Goal: Task Accomplishment & Management: Manage account settings

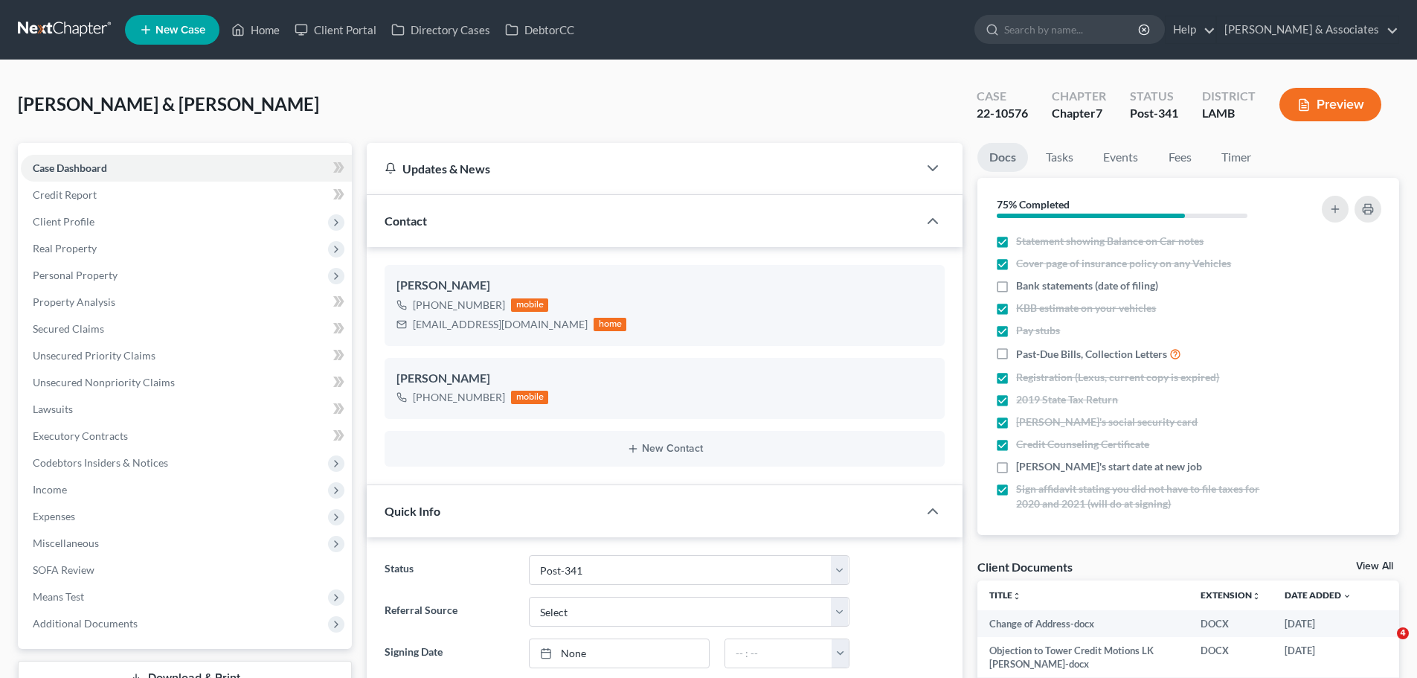
select select "19"
select select "0"
drag, startPoint x: 270, startPoint y: 20, endPoint x: 613, endPoint y: 228, distance: 400.7
click at [270, 20] on link "Home" at bounding box center [255, 29] width 63 height 27
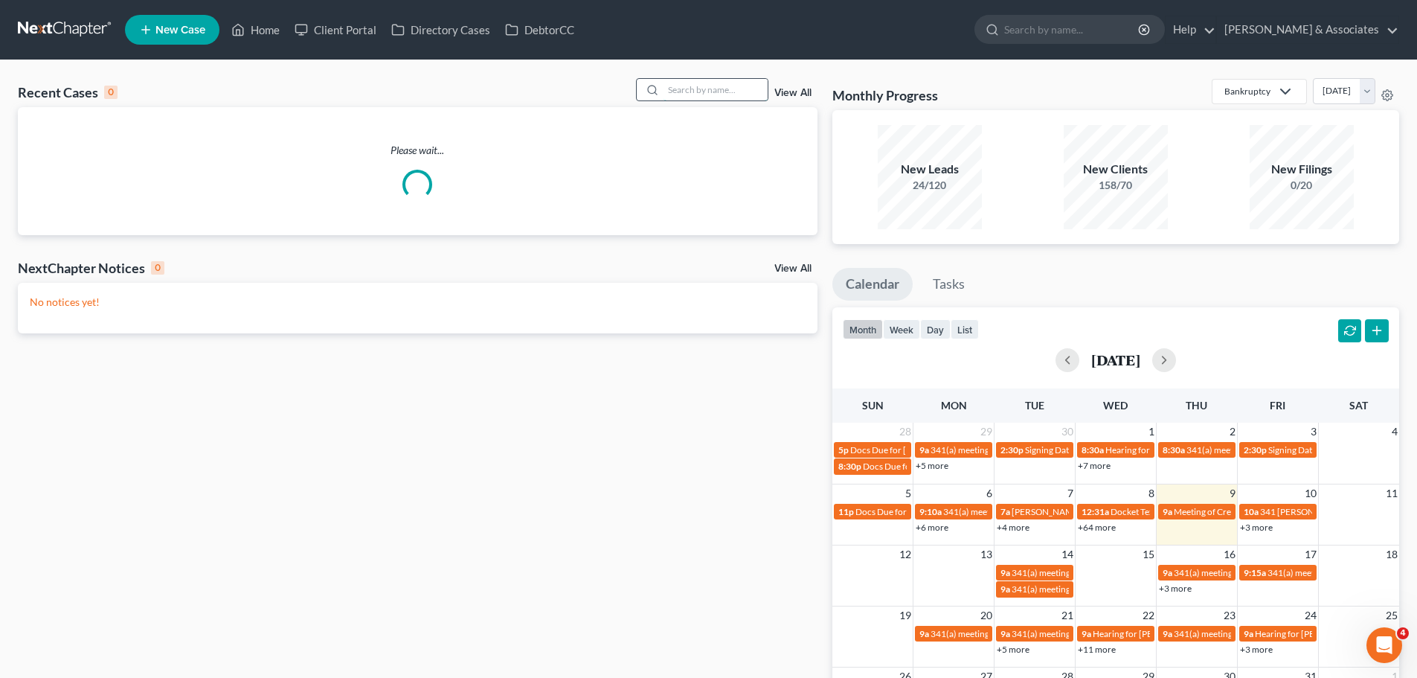
click at [706, 90] on input "search" at bounding box center [715, 90] width 104 height 22
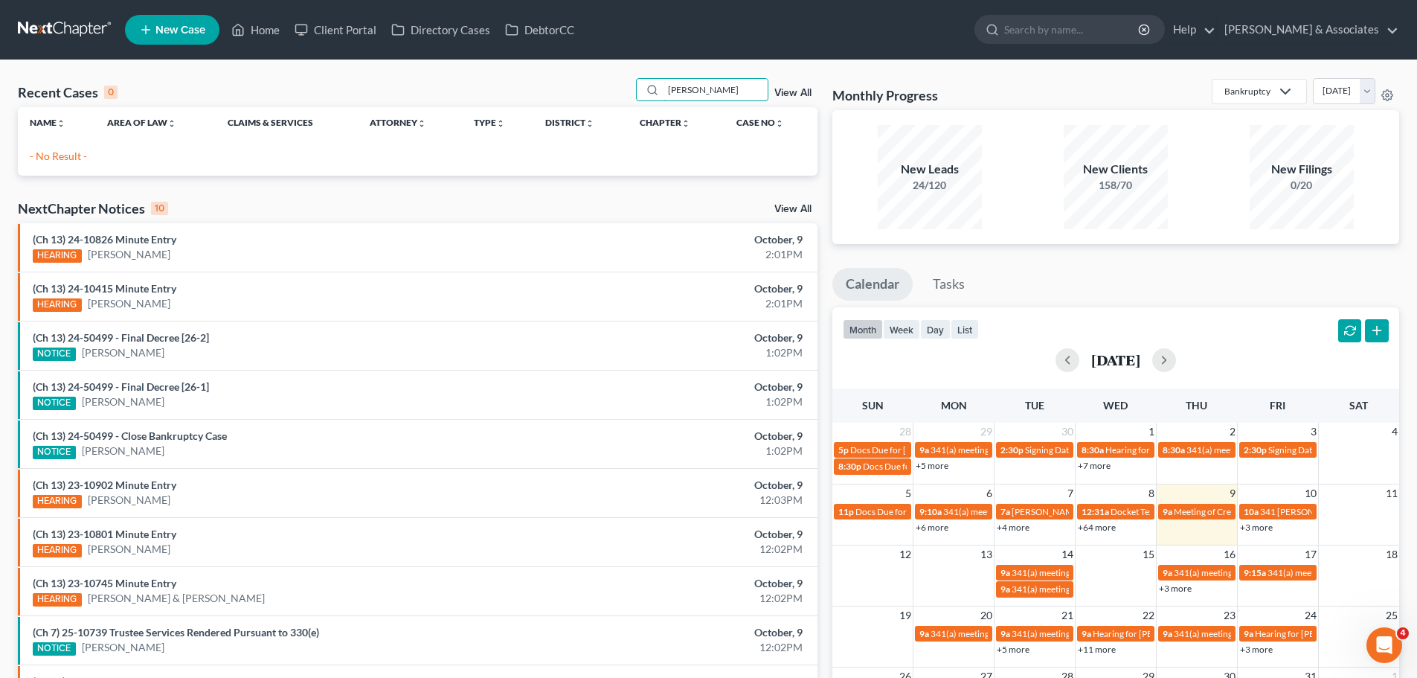
type input "J"
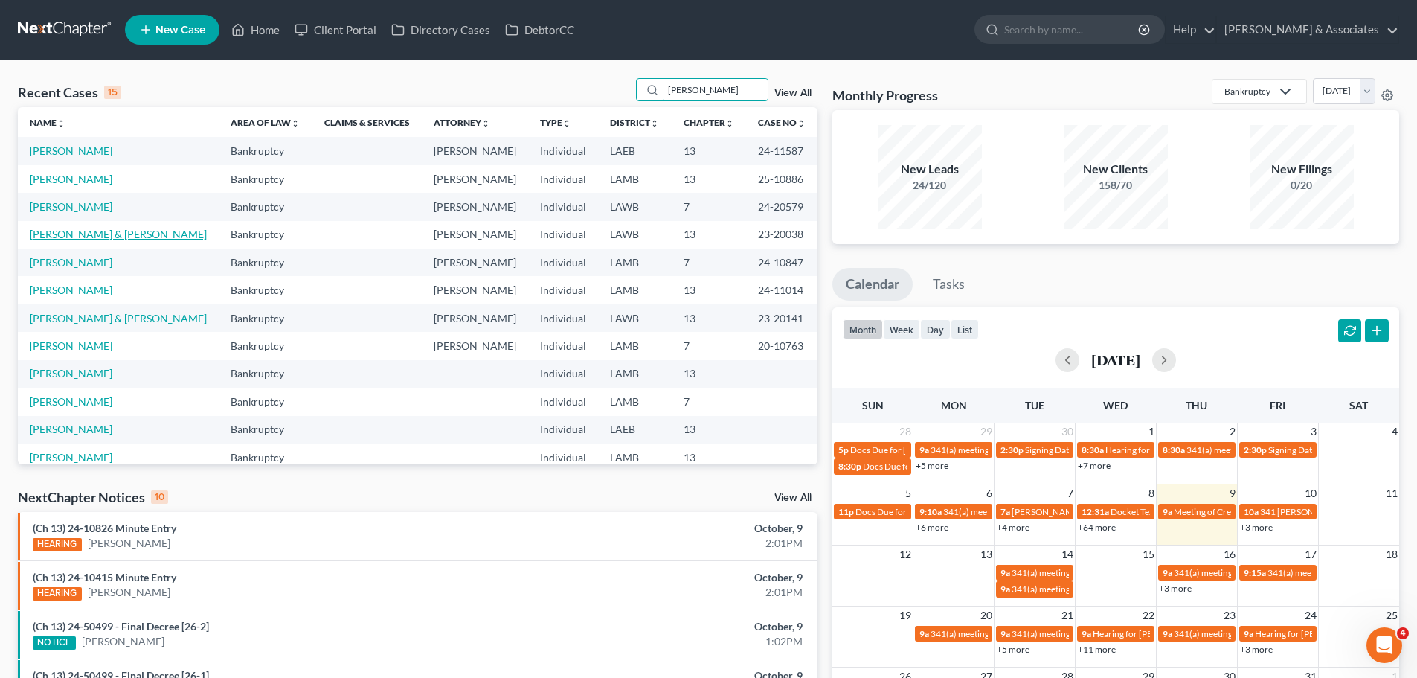
type input "[PERSON_NAME]"
click at [83, 236] on link "[PERSON_NAME] & [PERSON_NAME]" at bounding box center [118, 234] width 177 height 13
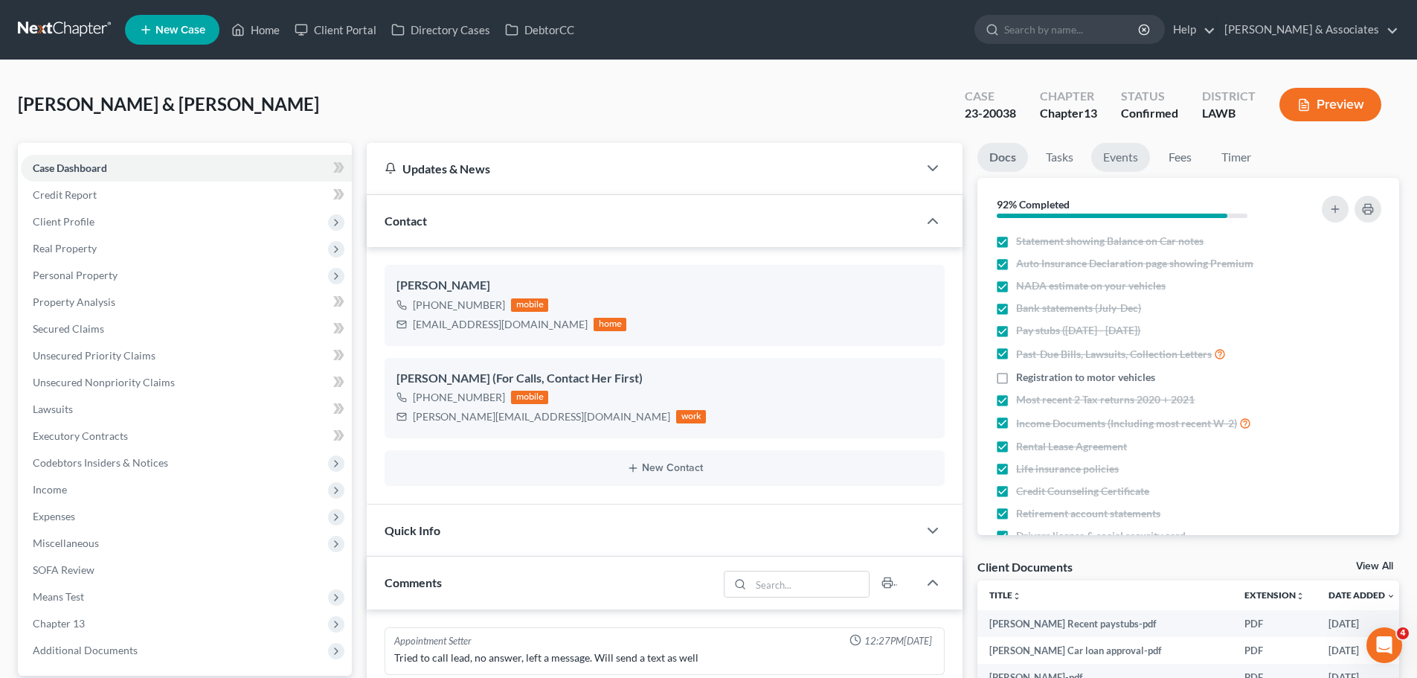
click at [1129, 158] on link "Events" at bounding box center [1120, 157] width 59 height 29
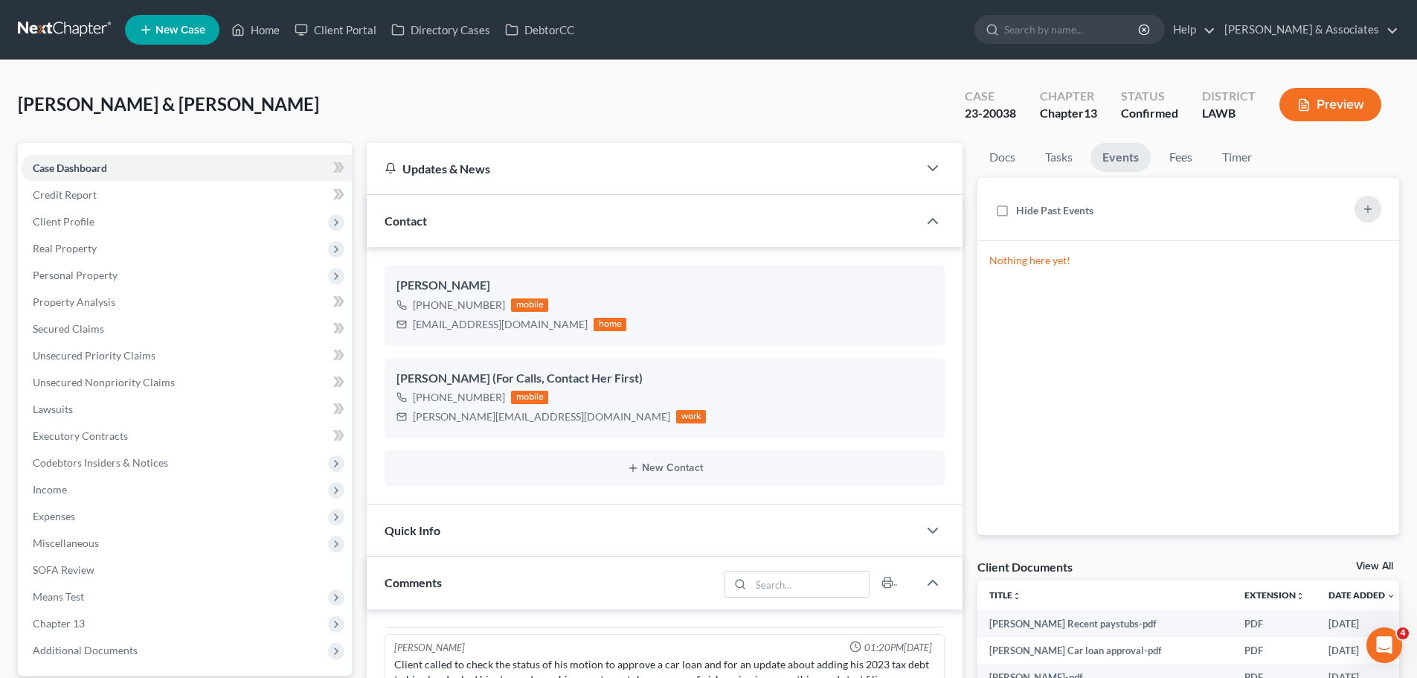
scroll to position [4798, 0]
click at [1056, 155] on link "Tasks" at bounding box center [1058, 157] width 51 height 29
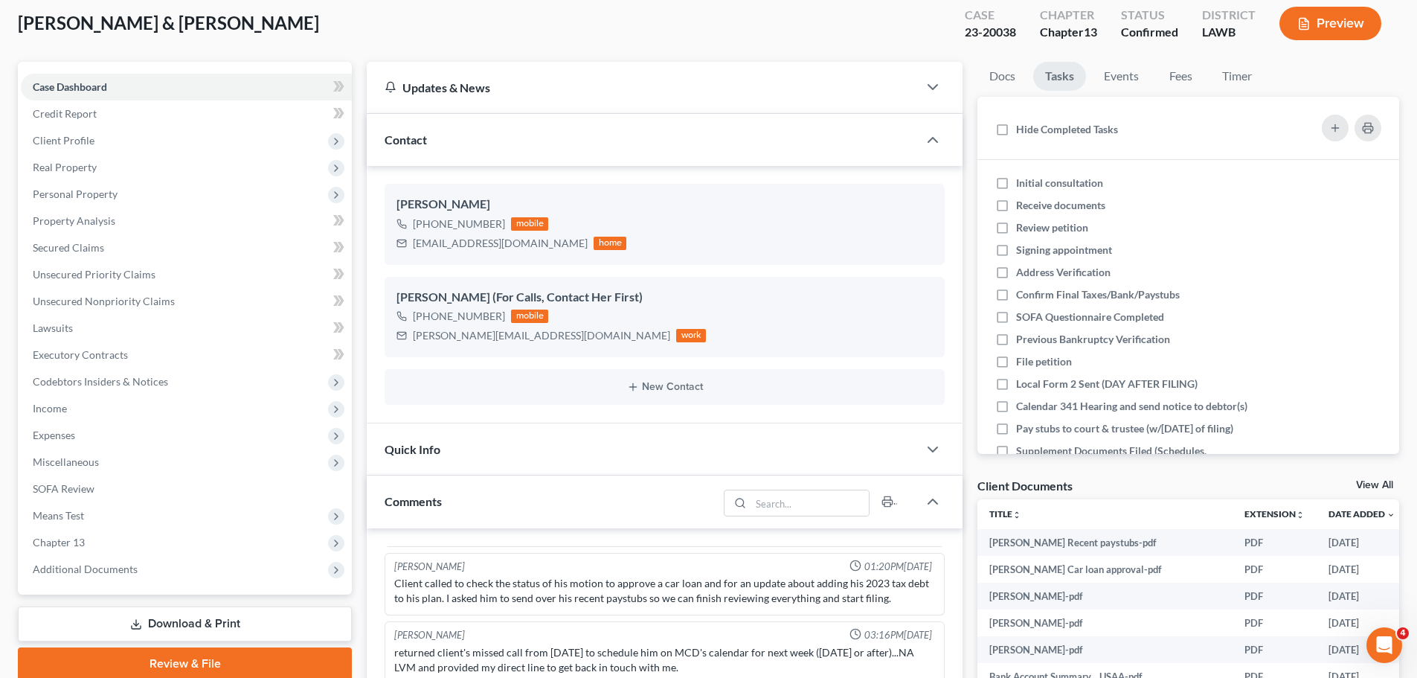
scroll to position [0, 0]
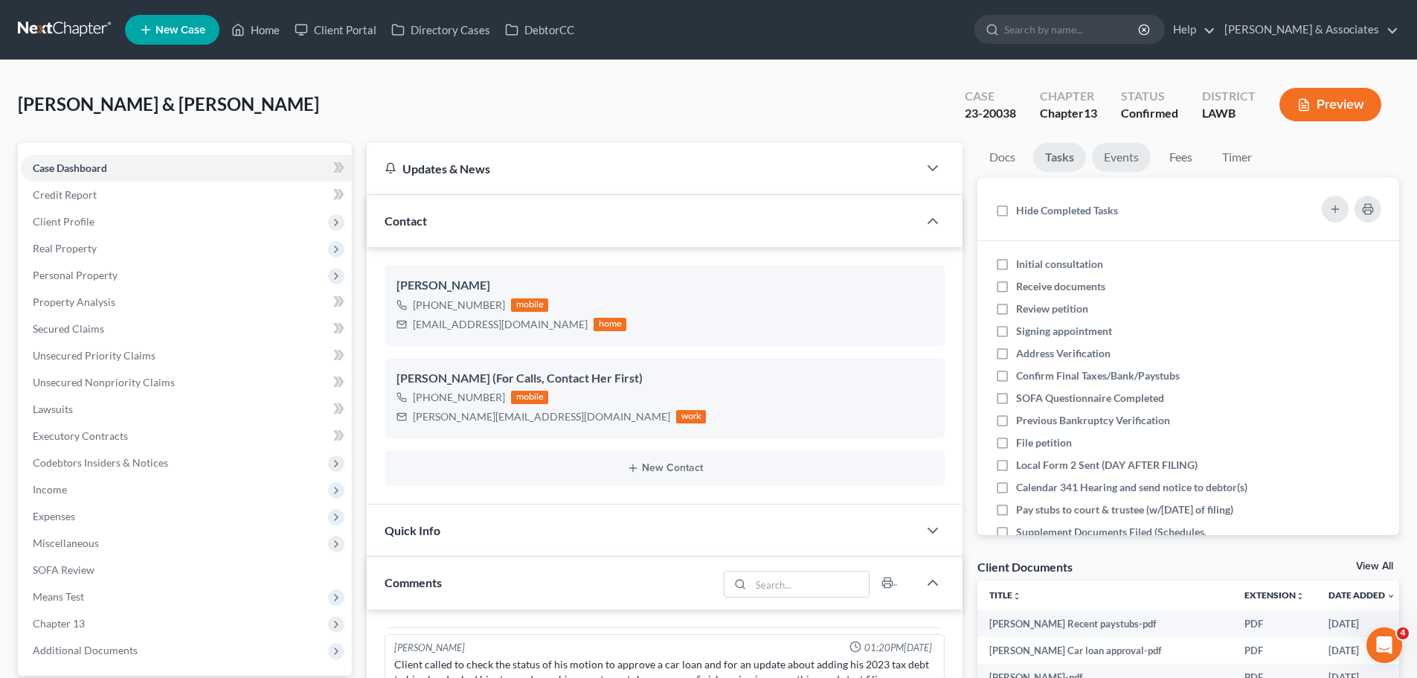
click at [1124, 143] on link "Events" at bounding box center [1121, 157] width 59 height 29
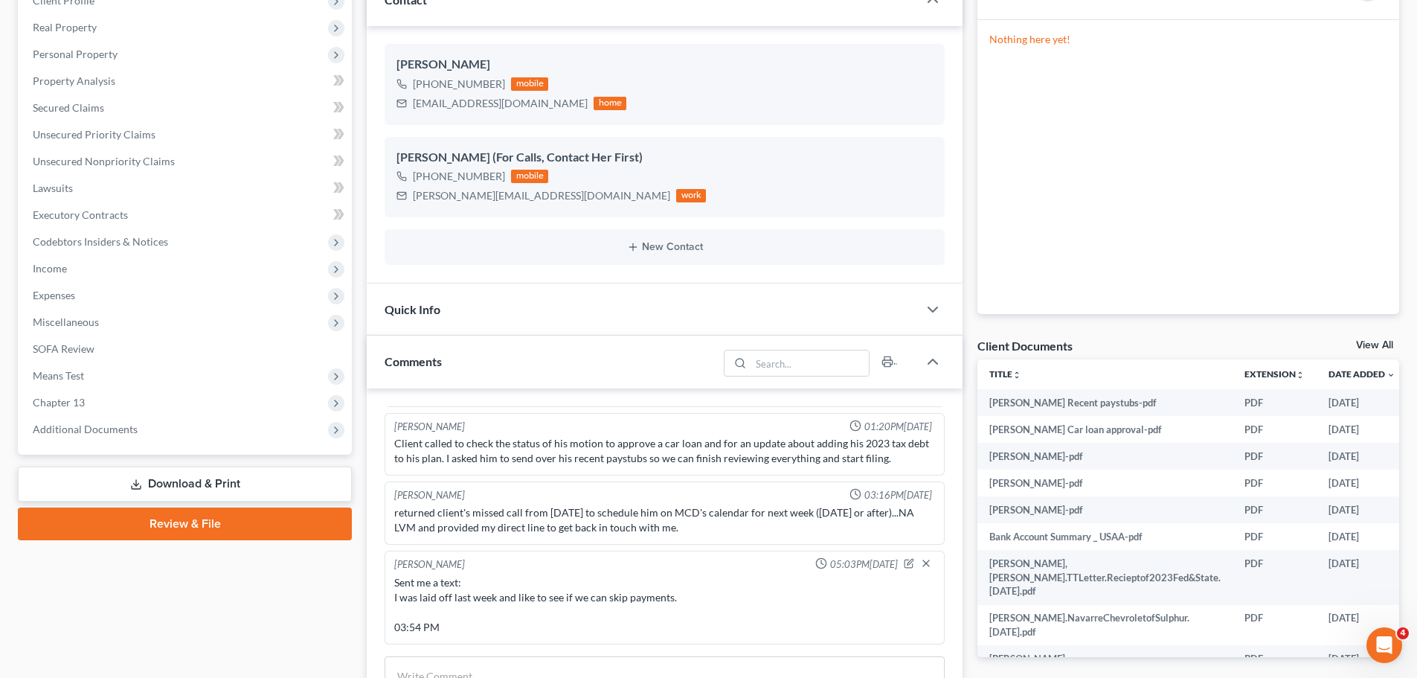
scroll to position [223, 0]
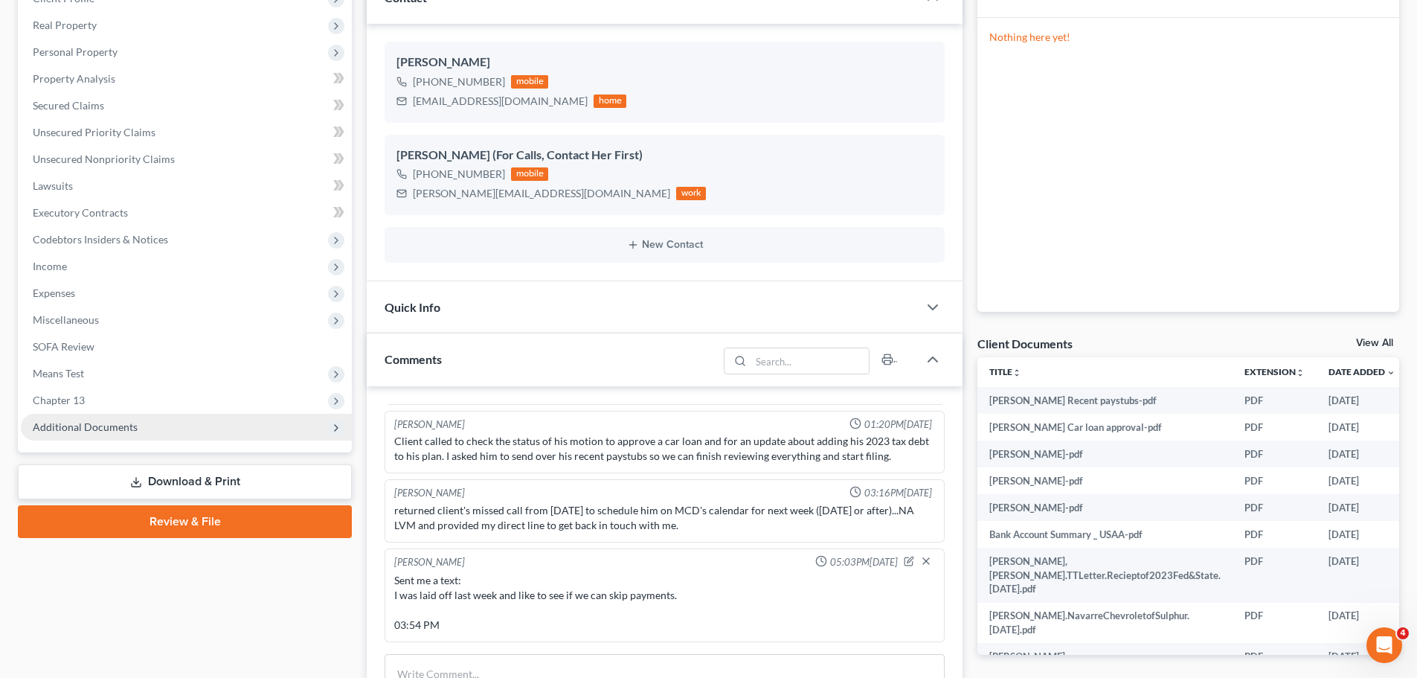
click at [82, 434] on span "Additional Documents" at bounding box center [186, 427] width 331 height 27
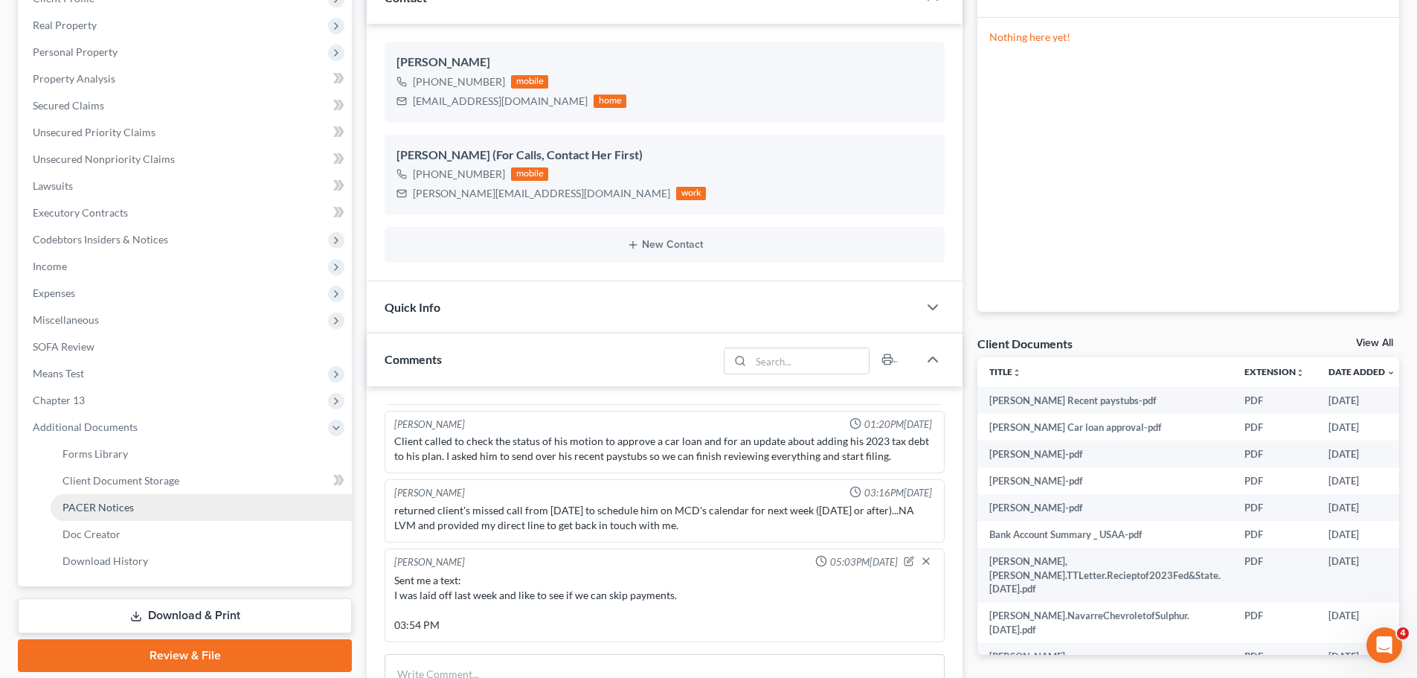
click at [135, 494] on link "PACER Notices" at bounding box center [201, 507] width 301 height 27
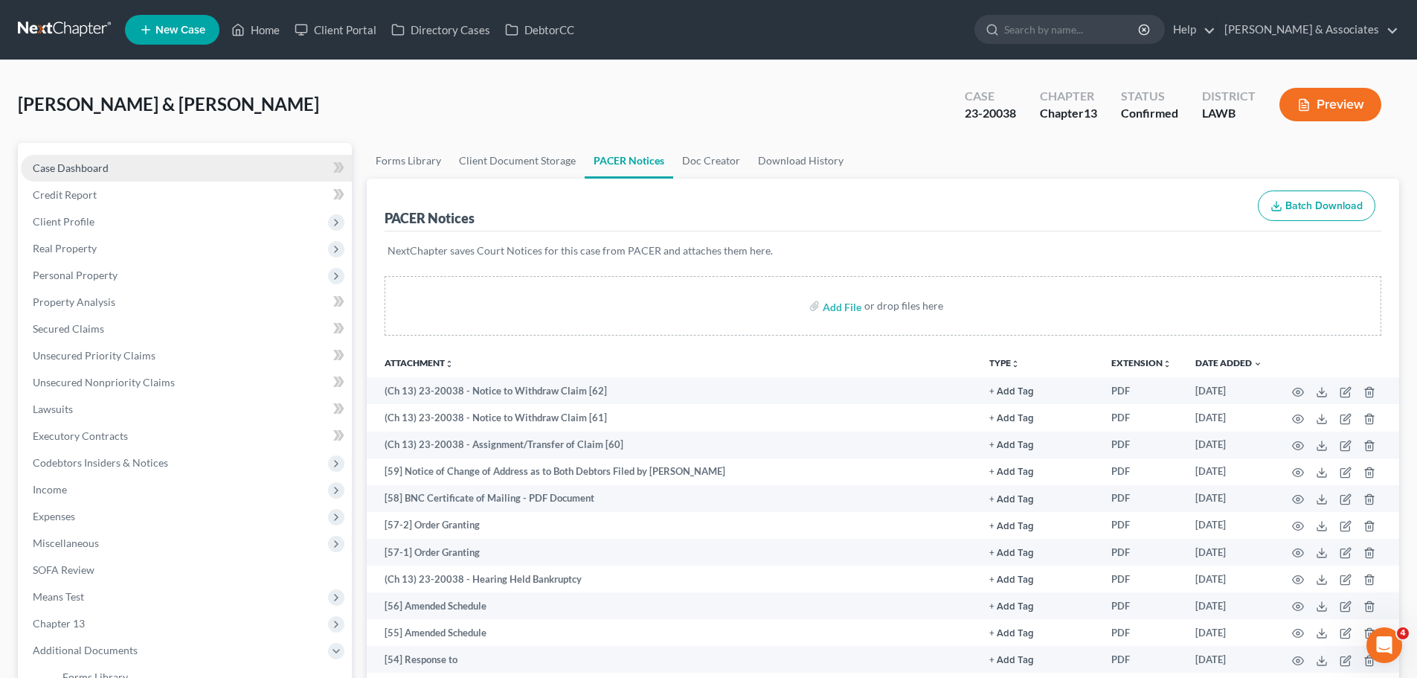
click at [127, 167] on link "Case Dashboard" at bounding box center [186, 168] width 331 height 27
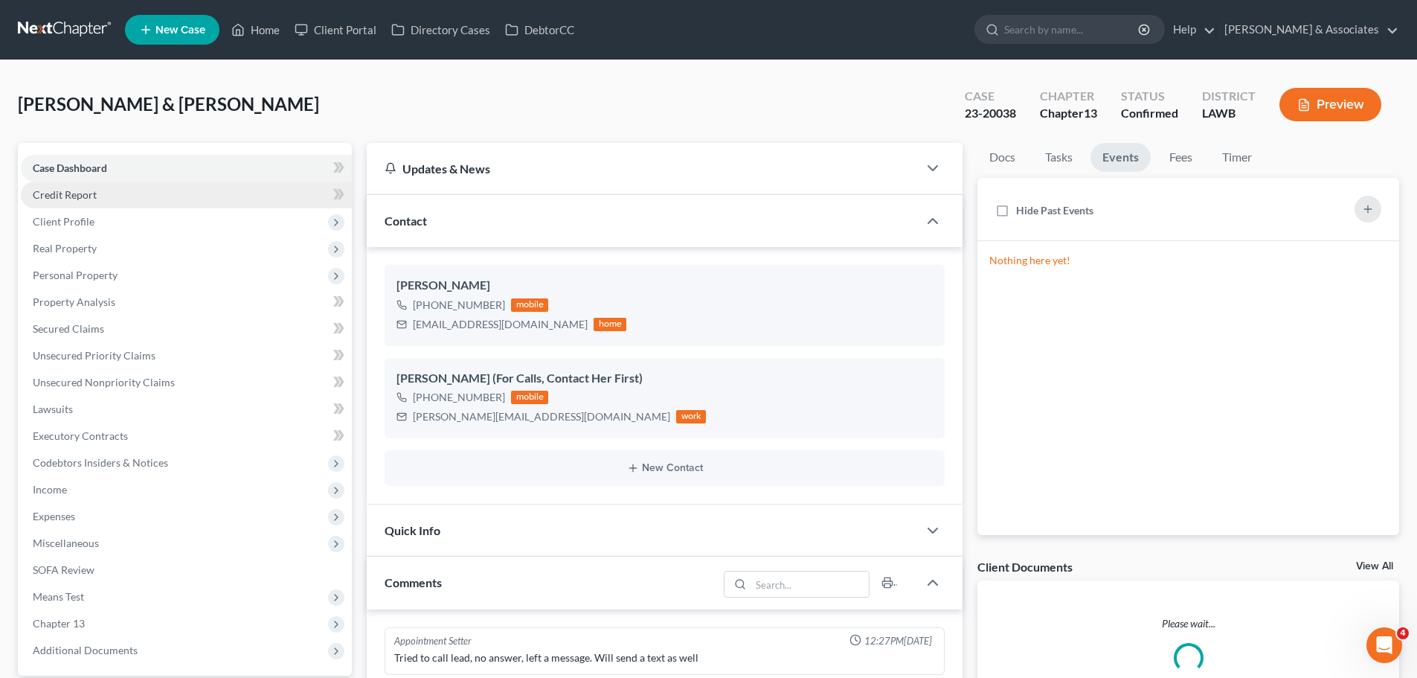
click at [121, 194] on link "Credit Report" at bounding box center [186, 194] width 331 height 27
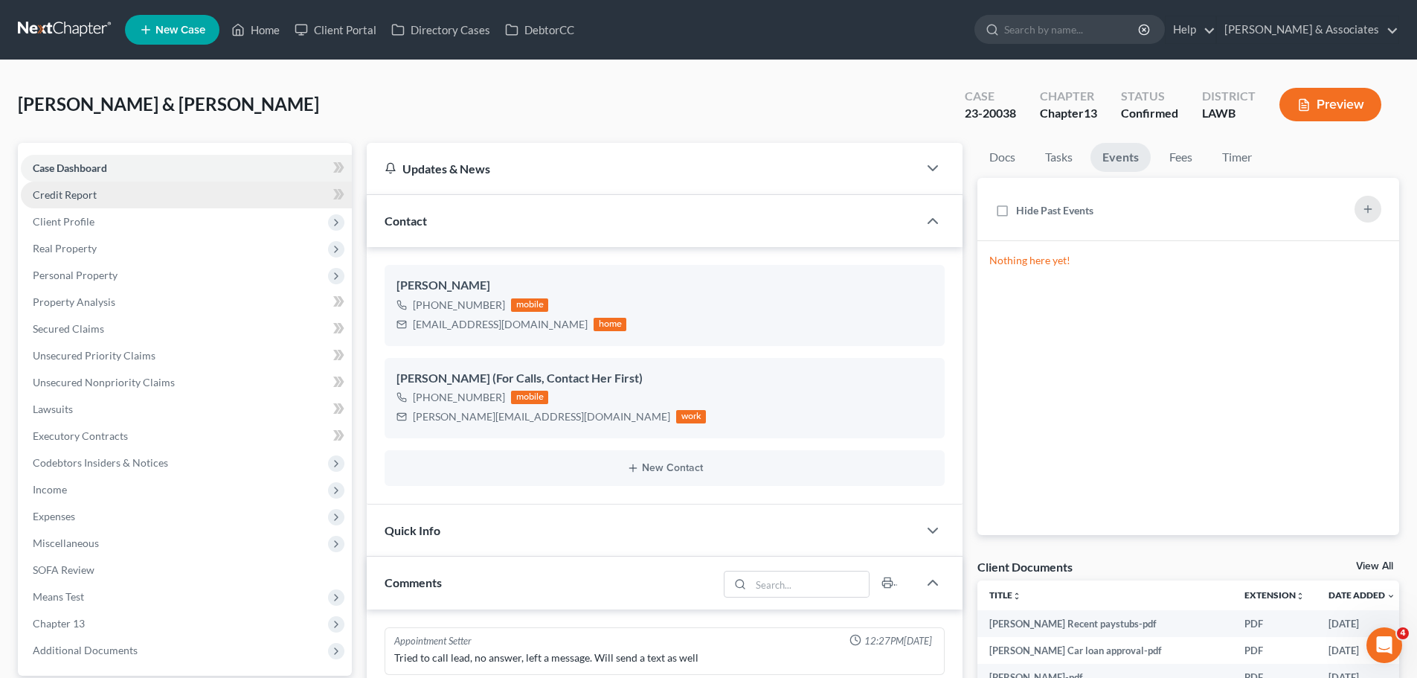
scroll to position [5112, 0]
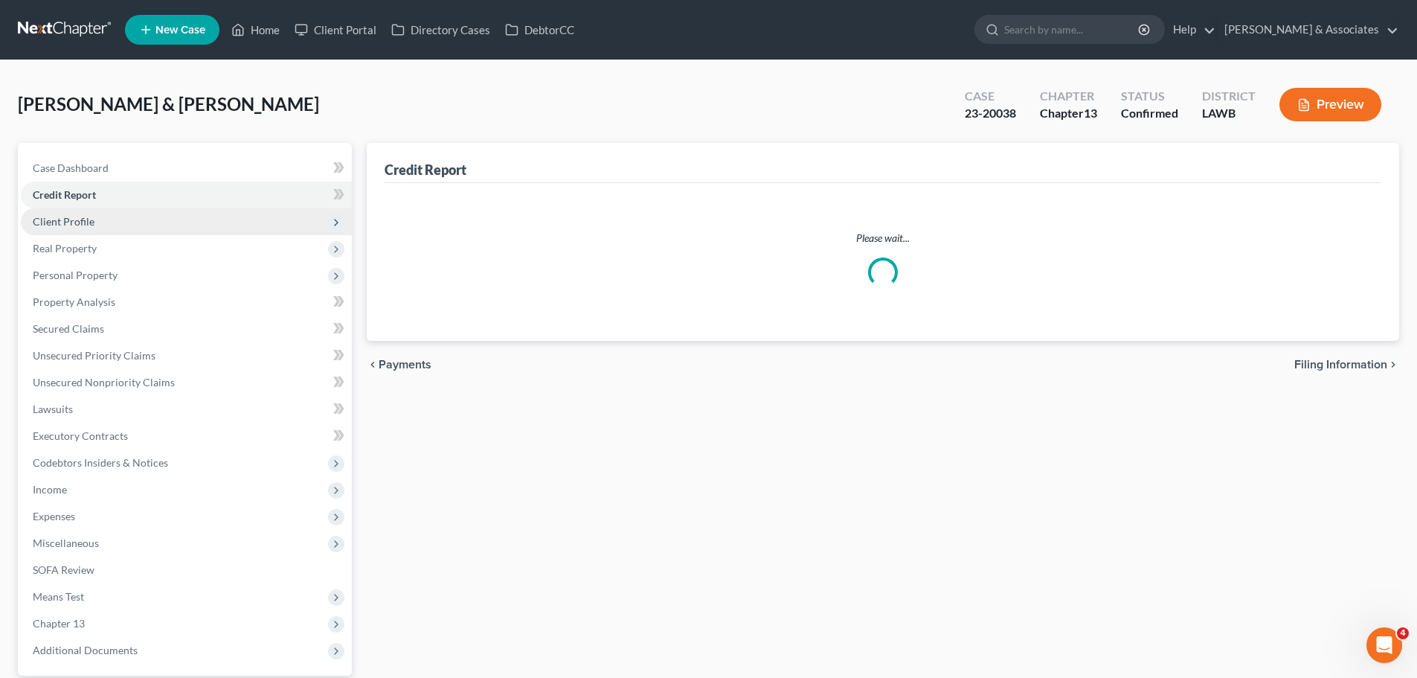
click at [115, 223] on span "Client Profile" at bounding box center [186, 221] width 331 height 27
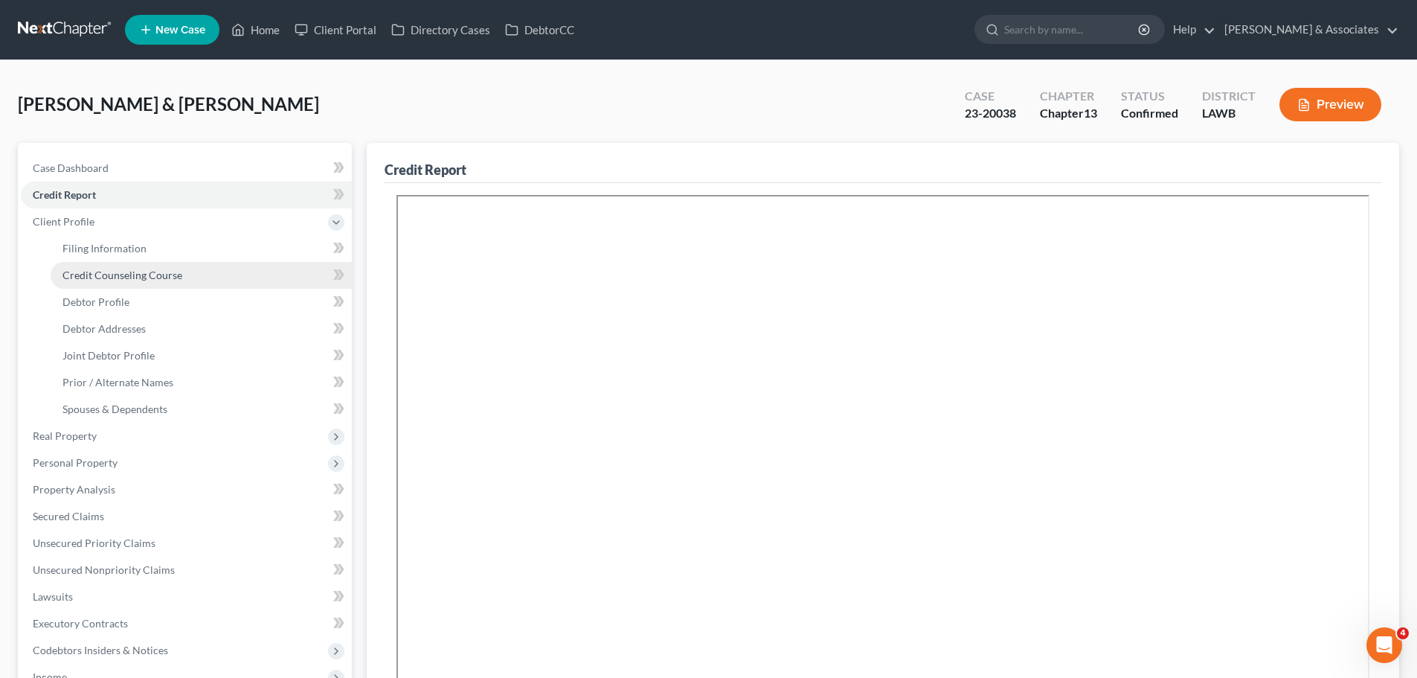
click at [122, 280] on span "Credit Counseling Course" at bounding box center [122, 274] width 120 height 13
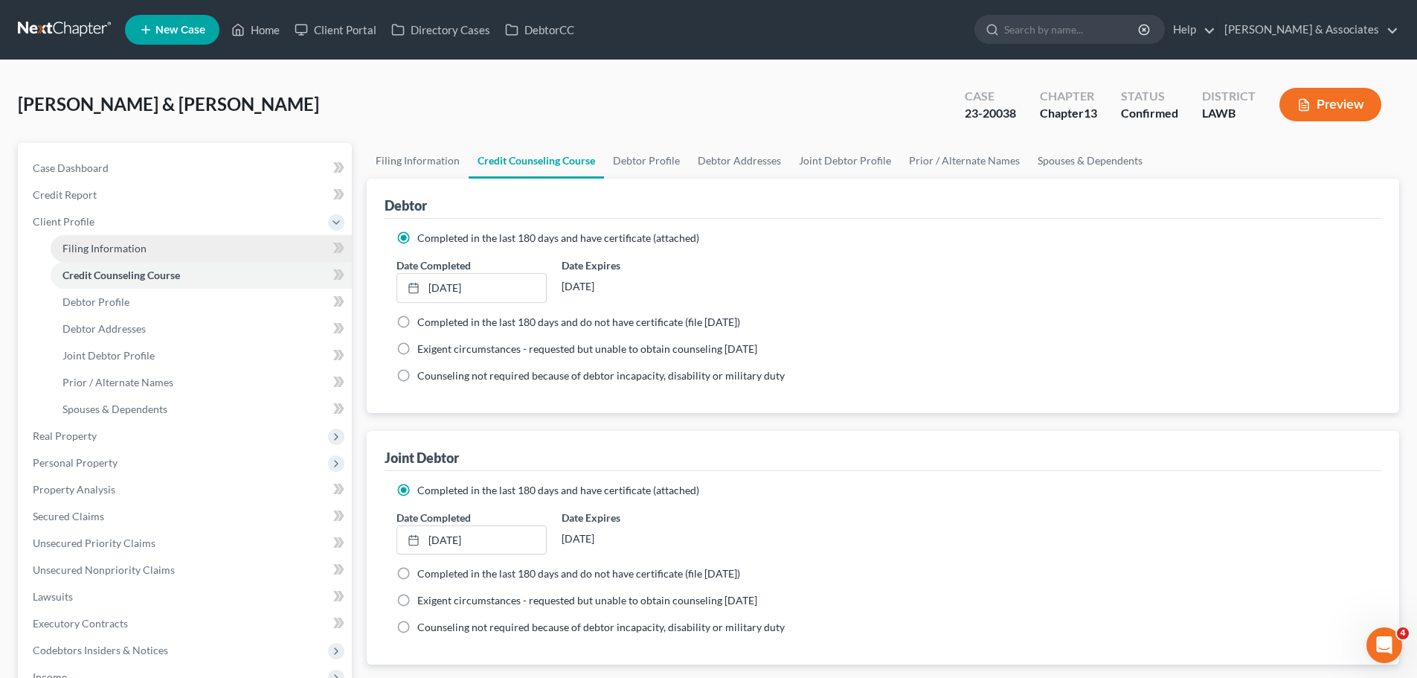
click at [150, 242] on link "Filing Information" at bounding box center [201, 248] width 301 height 27
select select "1"
select select "3"
select select "19"
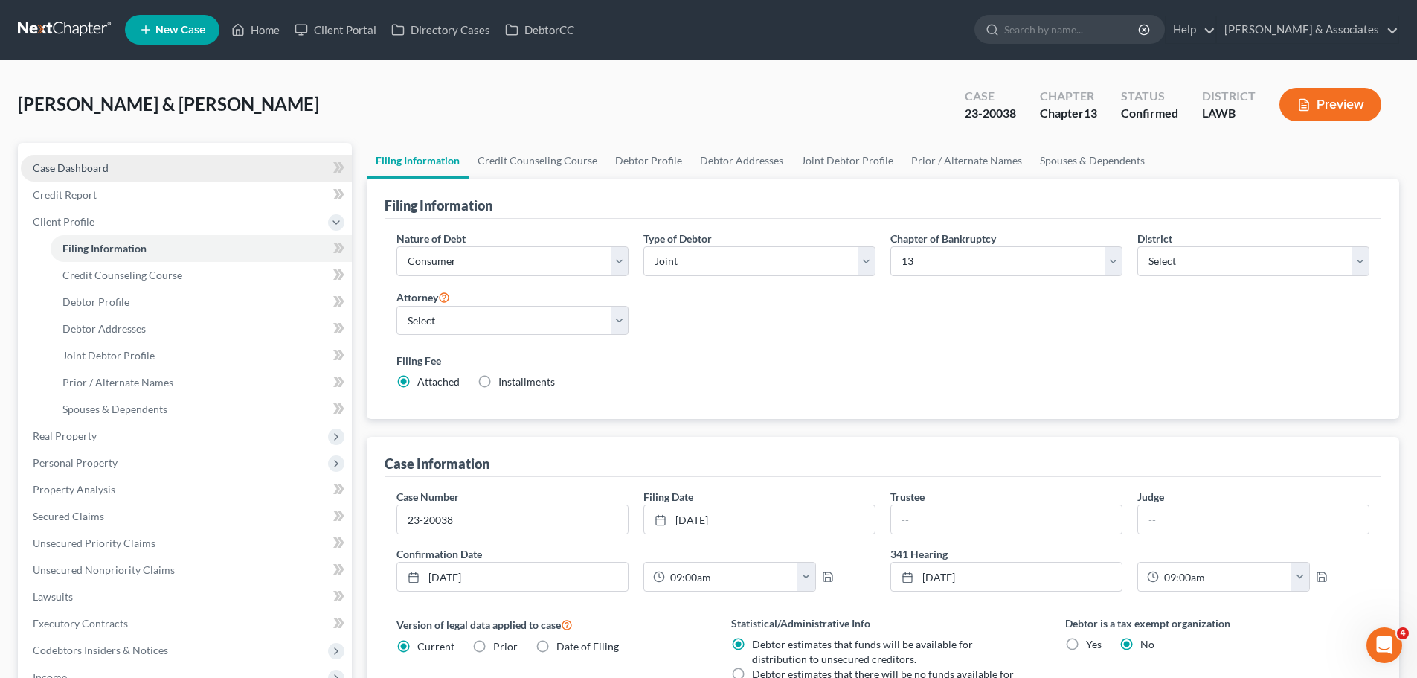
click at [39, 169] on span "Case Dashboard" at bounding box center [71, 167] width 76 height 13
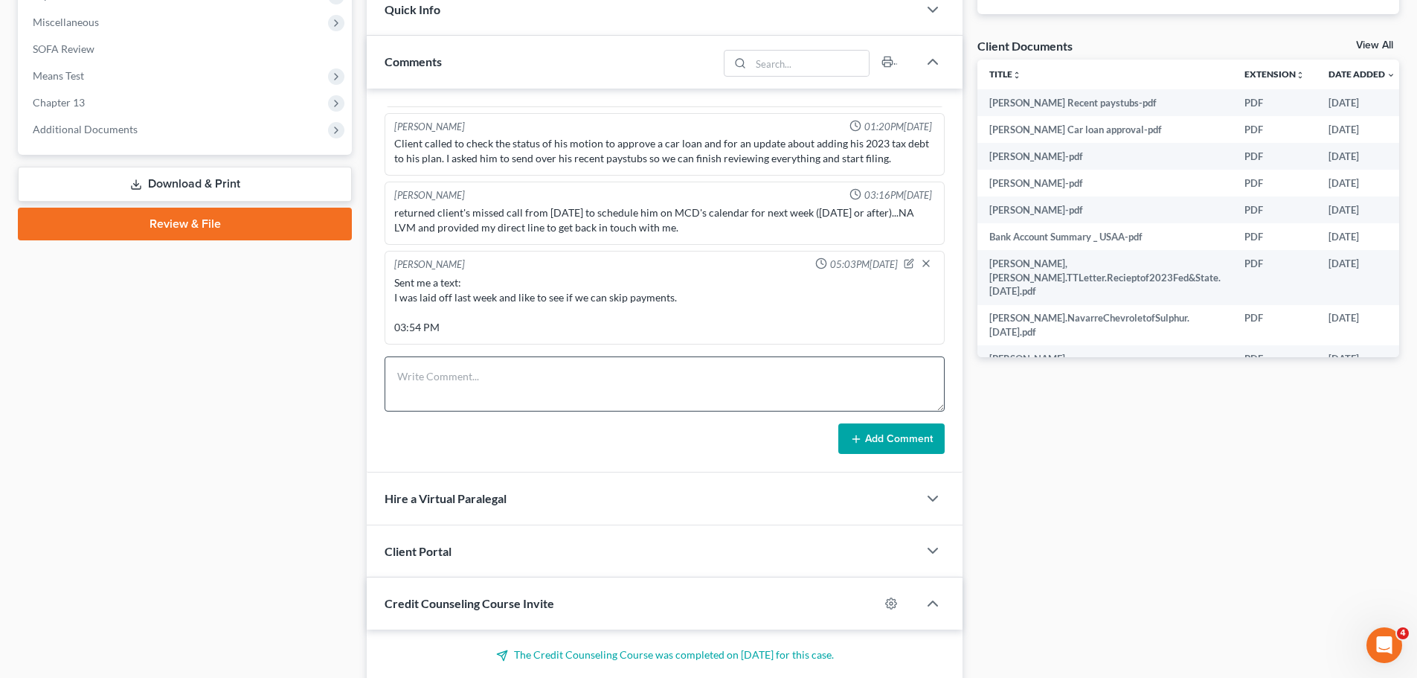
scroll to position [4798, 0]
paste textarea "[PERSON_NAME] sent me a text on the 29th, I see that I put it on the [DATE] boa…"
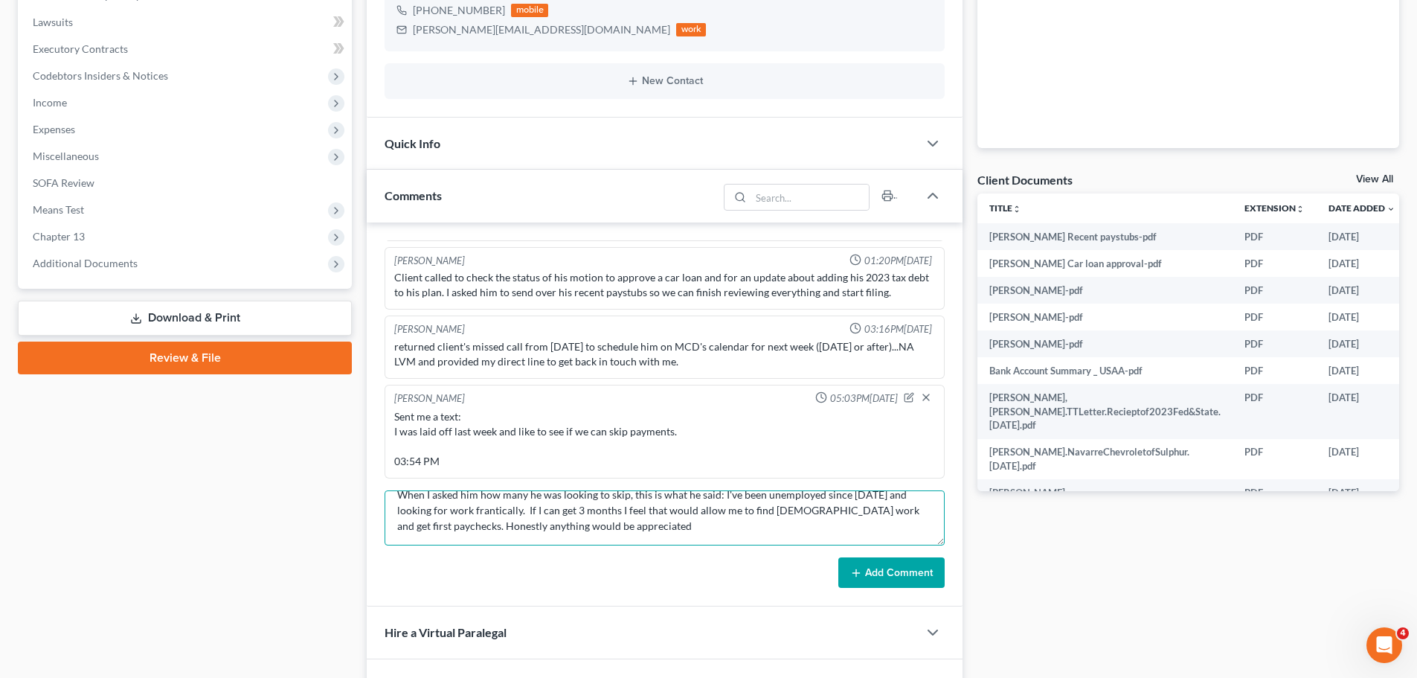
scroll to position [372, 0]
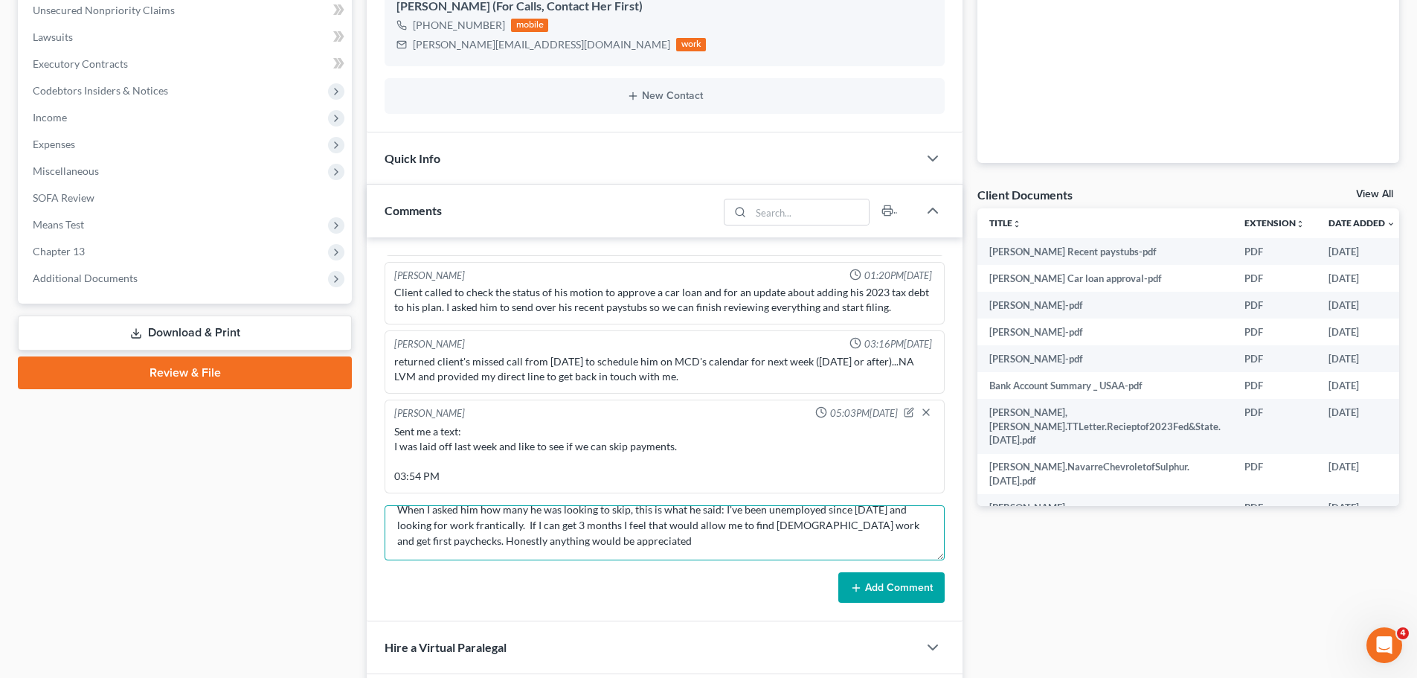
type textarea "[PERSON_NAME] sent me a text on the 29th, I see that I put it on the [DATE] boa…"
click at [887, 580] on button "Add Comment" at bounding box center [891, 587] width 106 height 31
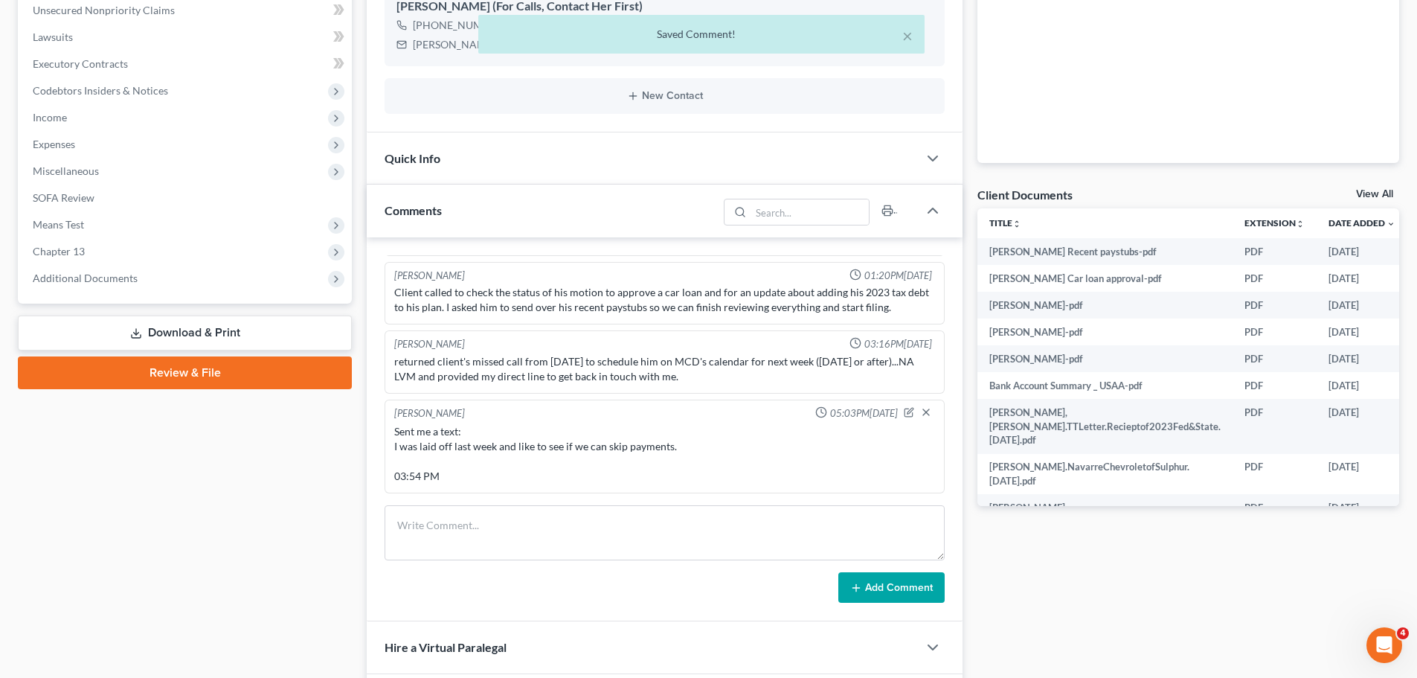
scroll to position [5286, 0]
